Goal: Check status

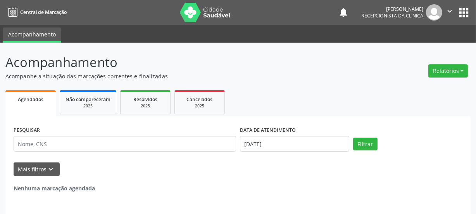
click at [63, 147] on div "PESQUISAR DATA DE ATENDIMENTO [DATE] Filtrar UNIDADE DE REFERÊNCIA [GEOGRAPHIC_…" at bounding box center [237, 174] width 465 height 117
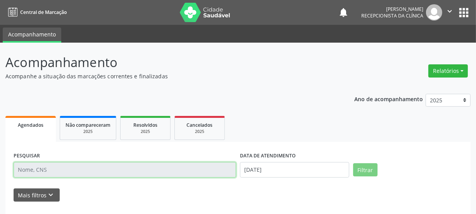
click at [47, 168] on input "text" at bounding box center [125, 170] width 223 height 16
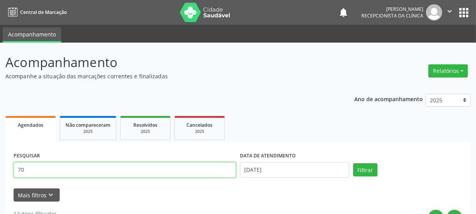
type input "7"
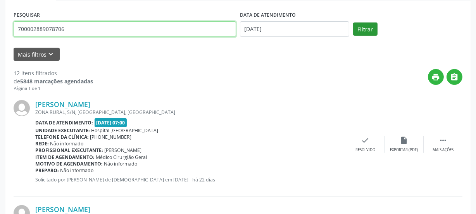
type input "700002889078706"
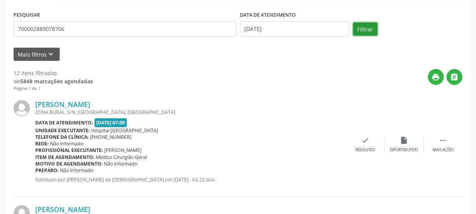
drag, startPoint x: 365, startPoint y: 28, endPoint x: 365, endPoint y: 35, distance: 6.6
click at [365, 31] on button "Filtrar" at bounding box center [365, 28] width 24 height 13
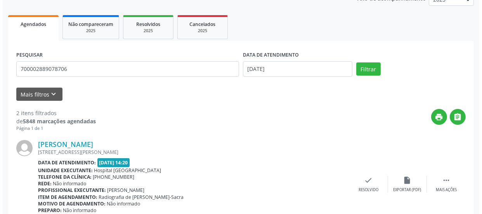
scroll to position [136, 0]
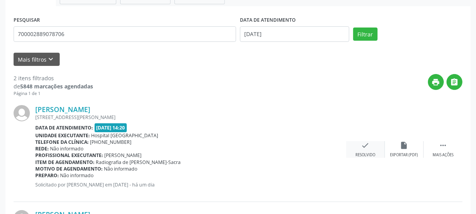
click at [359, 147] on div "check Resolvido" at bounding box center [365, 149] width 39 height 17
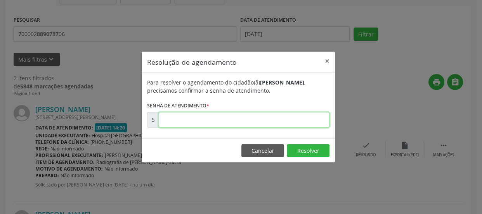
click at [221, 124] on input "text" at bounding box center [244, 120] width 171 height 16
type input "00171575"
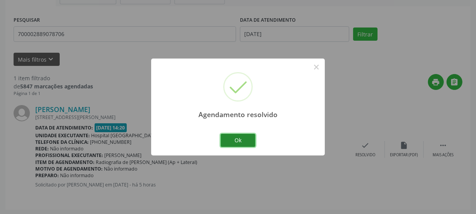
click at [237, 136] on button "Ok" at bounding box center [238, 140] width 35 height 13
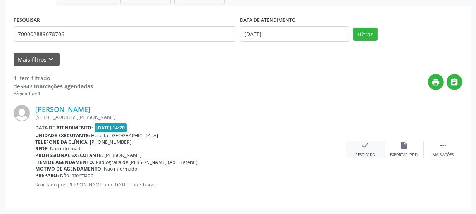
click at [361, 152] on div "Resolvido" at bounding box center [366, 154] width 20 height 5
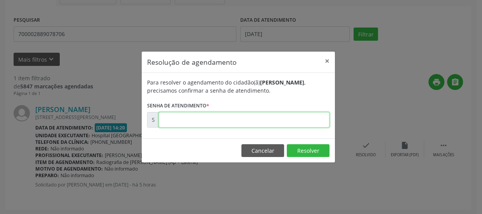
drag, startPoint x: 246, startPoint y: 122, endPoint x: 242, endPoint y: 125, distance: 5.2
click at [246, 122] on input "text" at bounding box center [244, 120] width 171 height 16
type input "00171859"
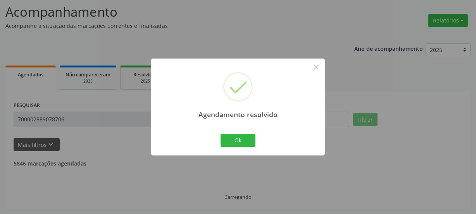
scroll to position [25, 0]
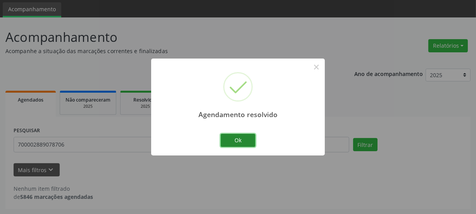
click at [241, 145] on button "Ok" at bounding box center [238, 140] width 35 height 13
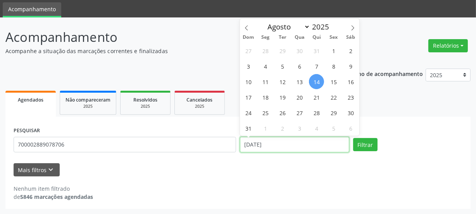
click at [290, 140] on input "[DATE]" at bounding box center [294, 145] width 109 height 16
click at [332, 81] on span "15" at bounding box center [333, 81] width 15 height 15
type input "[DATE]"
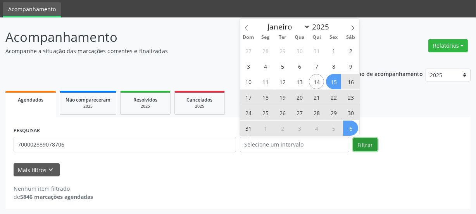
click at [362, 143] on button "Filtrar" at bounding box center [365, 144] width 24 height 13
select select "7"
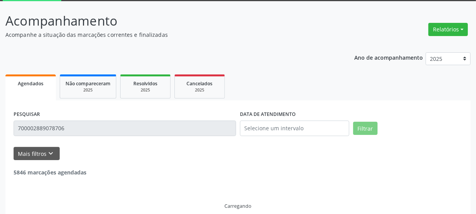
scroll to position [50, 0]
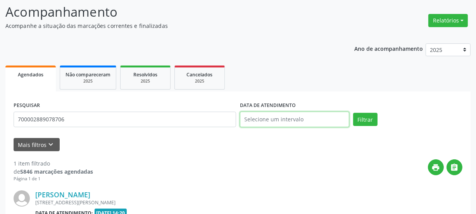
click at [285, 117] on input "text" at bounding box center [294, 120] width 109 height 16
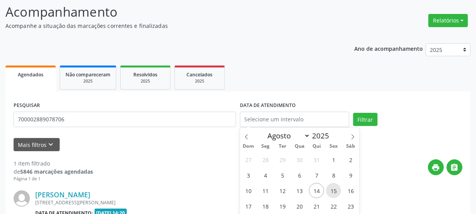
click at [337, 192] on span "15" at bounding box center [333, 190] width 15 height 15
type input "[DATE]"
click at [337, 192] on span "15" at bounding box center [333, 190] width 15 height 15
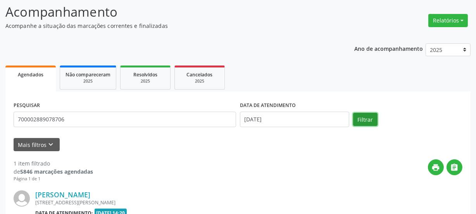
click at [368, 120] on button "Filtrar" at bounding box center [365, 119] width 24 height 13
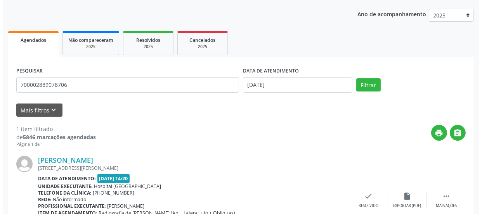
scroll to position [136, 0]
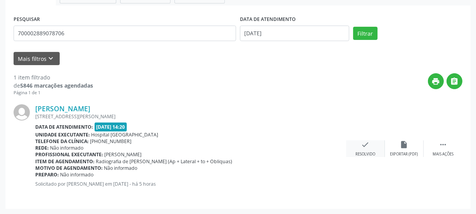
click at [358, 152] on div "Resolvido" at bounding box center [366, 154] width 20 height 5
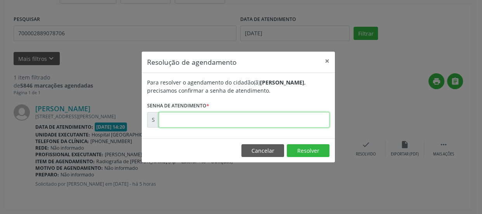
click at [253, 120] on input "text" at bounding box center [244, 120] width 171 height 16
type input "00171856"
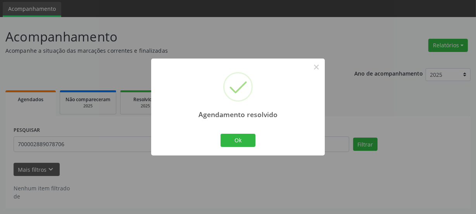
scroll to position [25, 0]
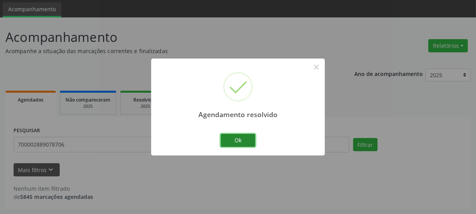
click at [254, 140] on button "Ok" at bounding box center [238, 140] width 35 height 13
